Goal: Check status: Check status

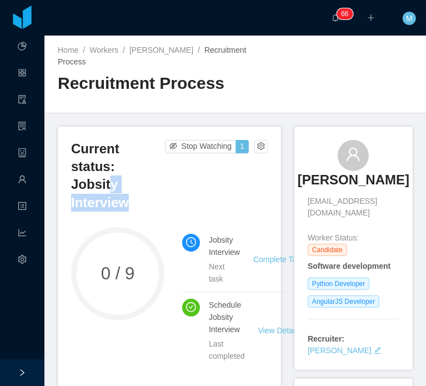
drag, startPoint x: 141, startPoint y: 185, endPoint x: 99, endPoint y: 170, distance: 44.1
click at [100, 171] on h3 "Current status: Jobsity Interview" at bounding box center [118, 176] width 94 height 72
click at [99, 170] on h3 "Current status: Jobsity Interview" at bounding box center [118, 176] width 94 height 72
drag, startPoint x: 72, startPoint y: 160, endPoint x: 96, endPoint y: 173, distance: 26.6
click at [96, 173] on h3 "Current status: Jobsity Interview" at bounding box center [118, 176] width 94 height 72
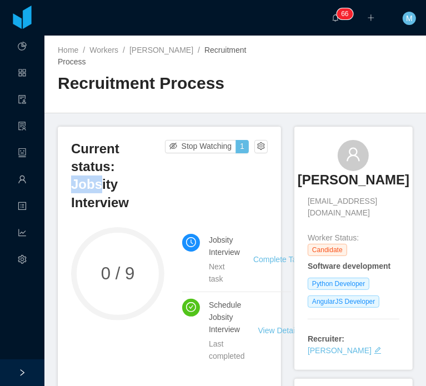
click at [96, 173] on h3 "Current status: Jobsity Interview" at bounding box center [118, 176] width 94 height 72
click at [100, 162] on div "Current status: Jobsity Interview Stop Watching 1 0 / 9 Jobsity Interview Next …" at bounding box center [169, 259] width 223 height 265
drag, startPoint x: 102, startPoint y: 162, endPoint x: 122, endPoint y: 158, distance: 19.7
click at [103, 162] on h3 "Current status: Jobsity Interview" at bounding box center [118, 176] width 94 height 72
click at [128, 164] on h3 "Current status: Jobsity Interview" at bounding box center [118, 176] width 94 height 72
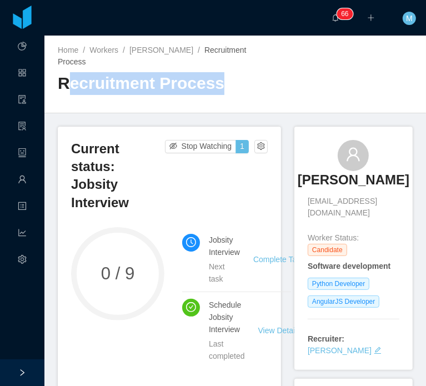
drag, startPoint x: 244, startPoint y: 84, endPoint x: 64, endPoint y: 96, distance: 180.3
click at [64, 96] on div "Home / Workers / [PERSON_NAME] / Recruitment Process / Recruitment Process" at bounding box center [234, 75] width 381 height 78
click at [64, 96] on div "Recruitment Process" at bounding box center [147, 87] width 178 height 31
